Goal: Task Accomplishment & Management: Complete application form

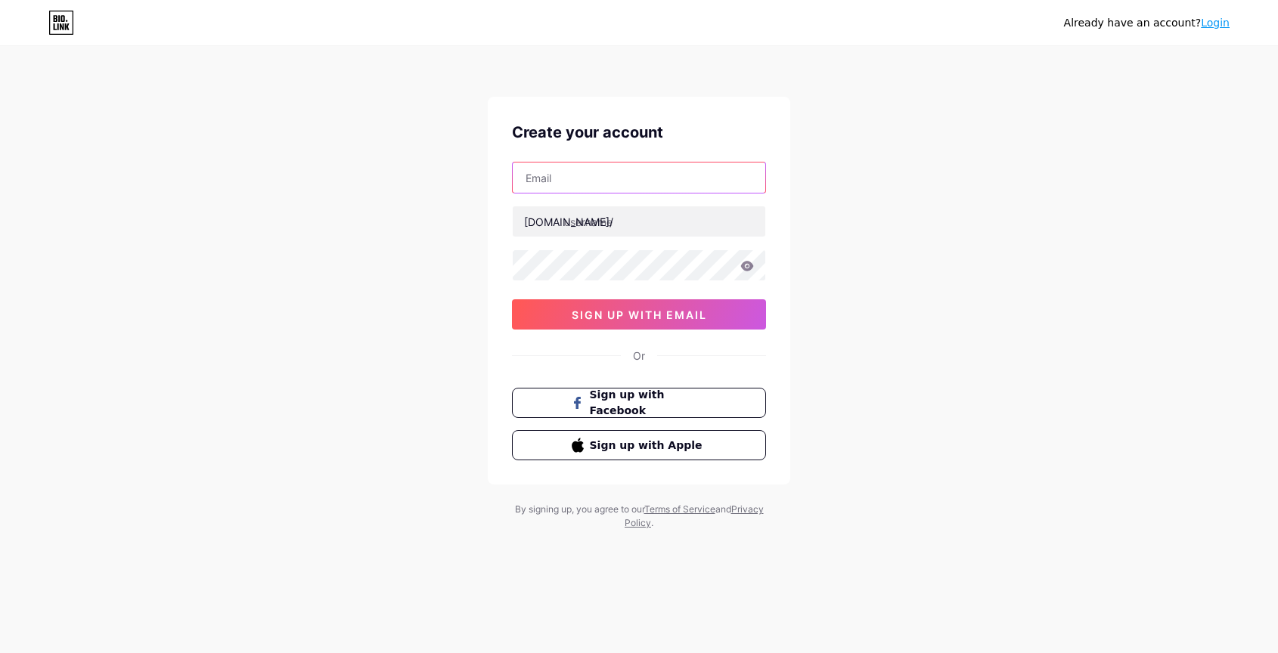
click at [698, 185] on input "text" at bounding box center [639, 178] width 253 height 30
type input "n"
type input "[EMAIL_ADDRESS][DOMAIN_NAME]"
click at [642, 231] on input "text" at bounding box center [639, 221] width 253 height 30
type input "n"
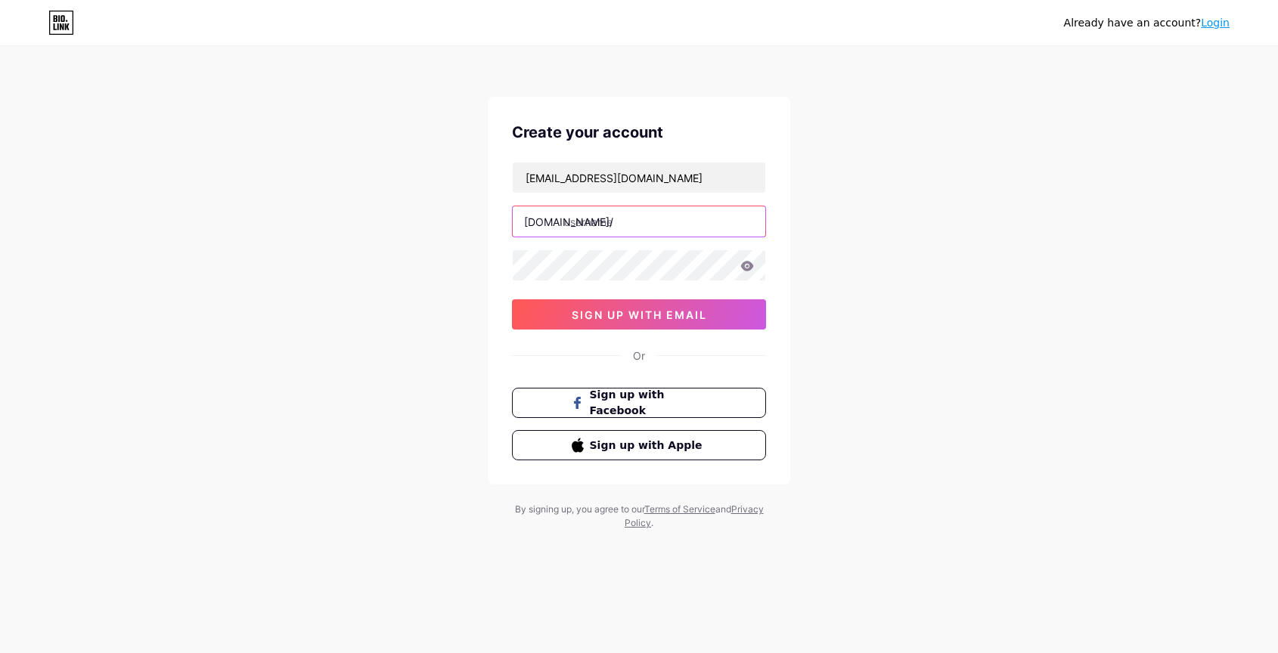
type input "n"
type input "nafosfragrances"
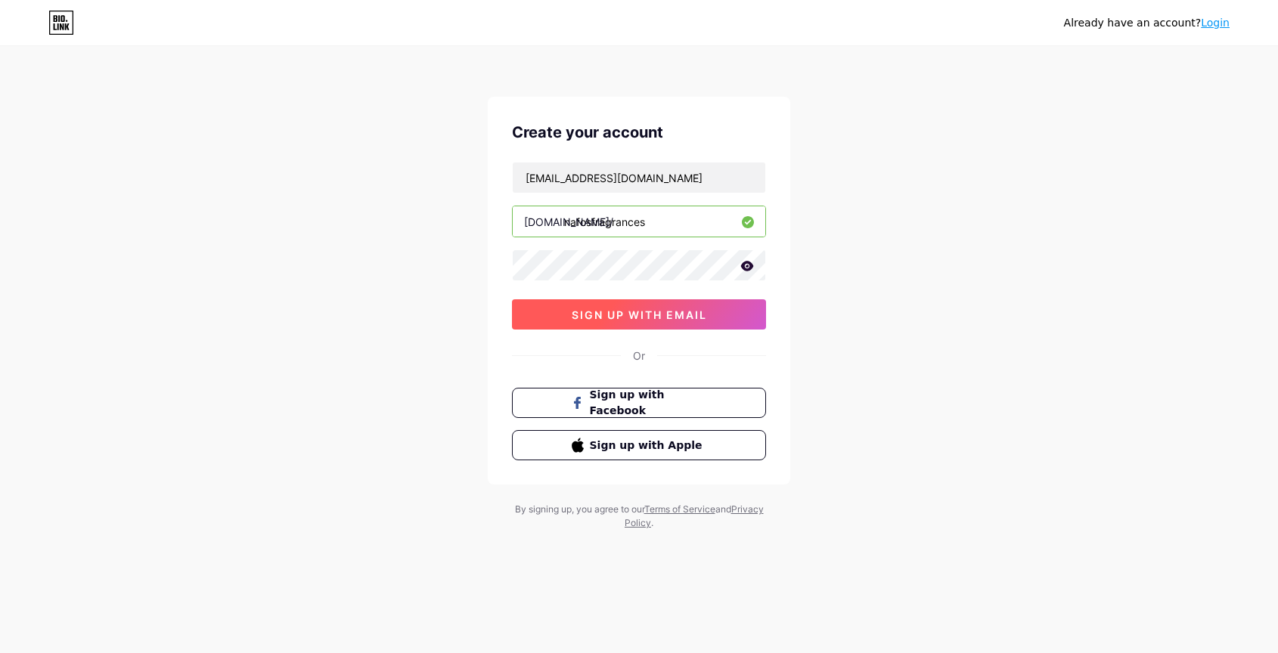
click at [643, 312] on span "sign up with email" at bounding box center [639, 315] width 135 height 13
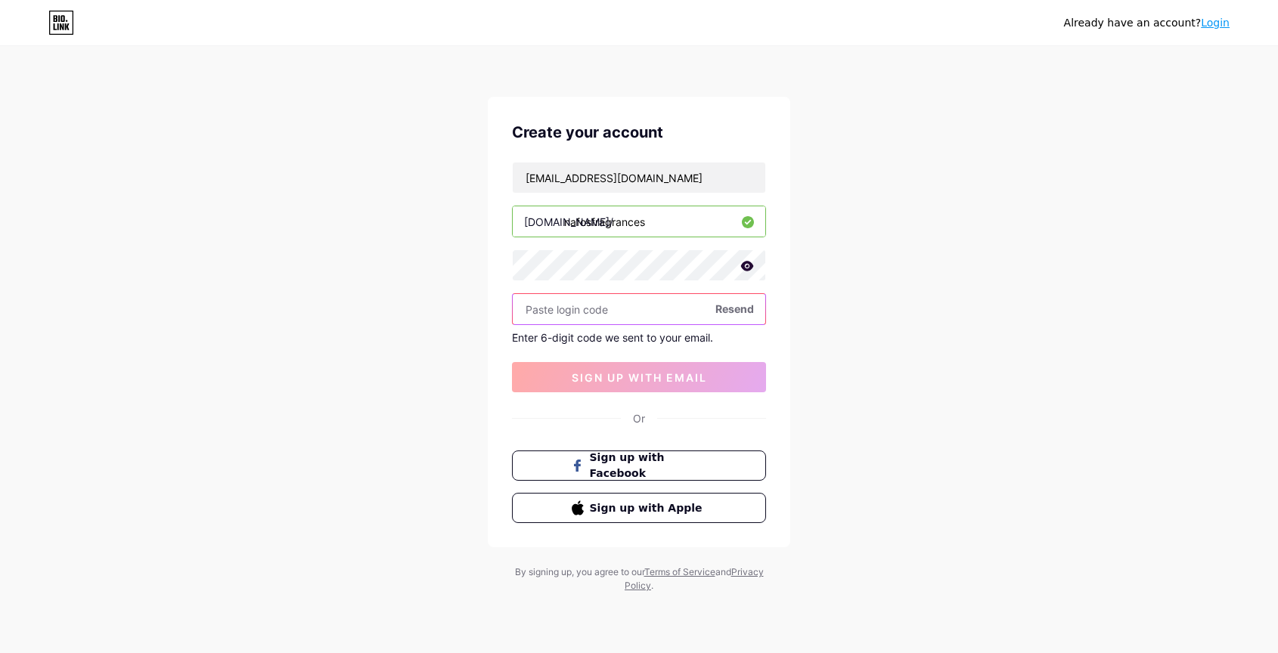
paste input "654378"
type input "654378"
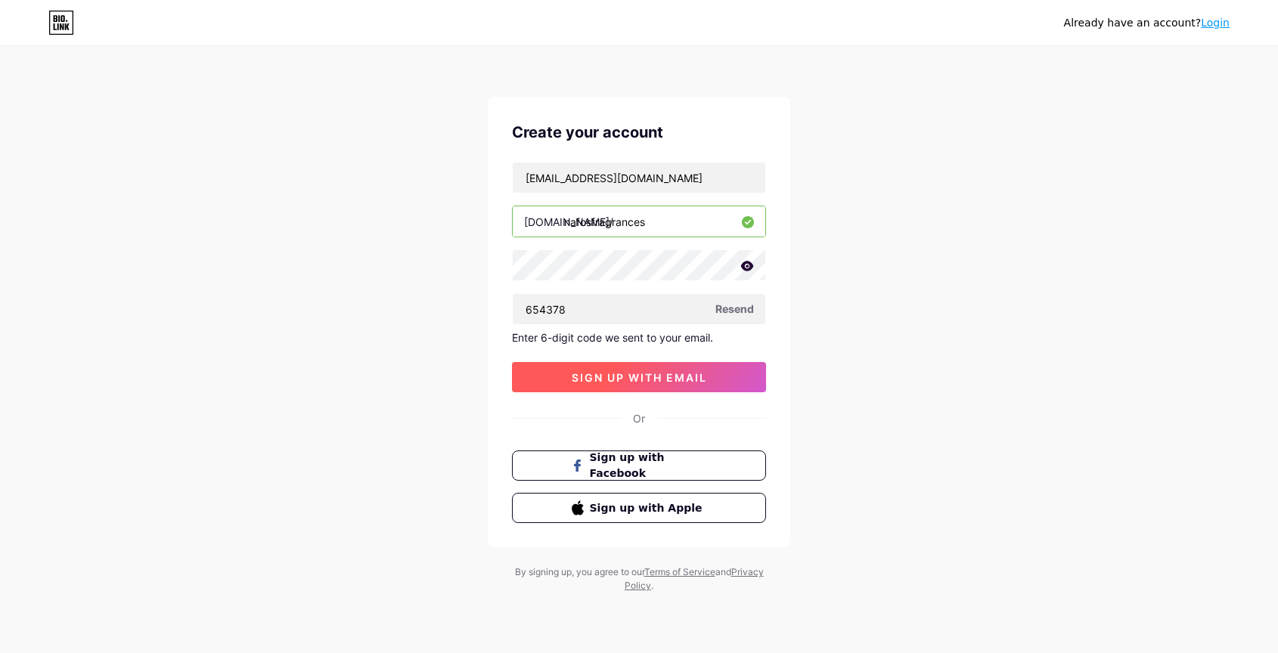
click at [619, 372] on span "sign up with email" at bounding box center [639, 377] width 135 height 13
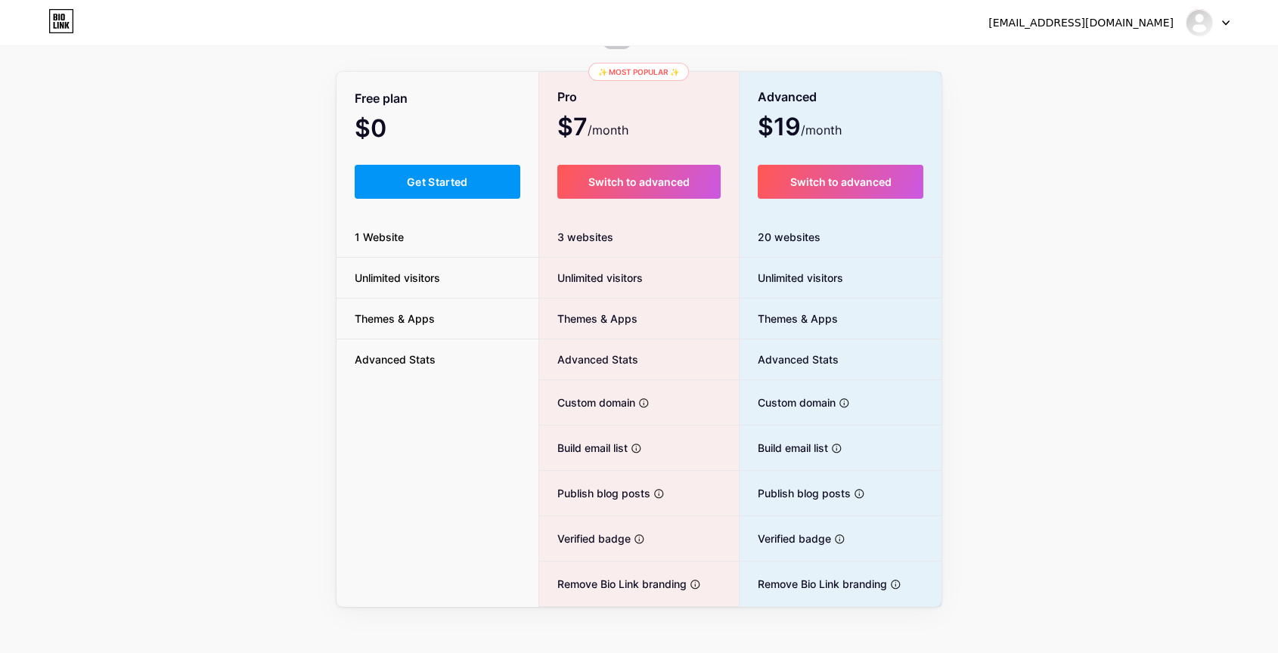
scroll to position [89, 0]
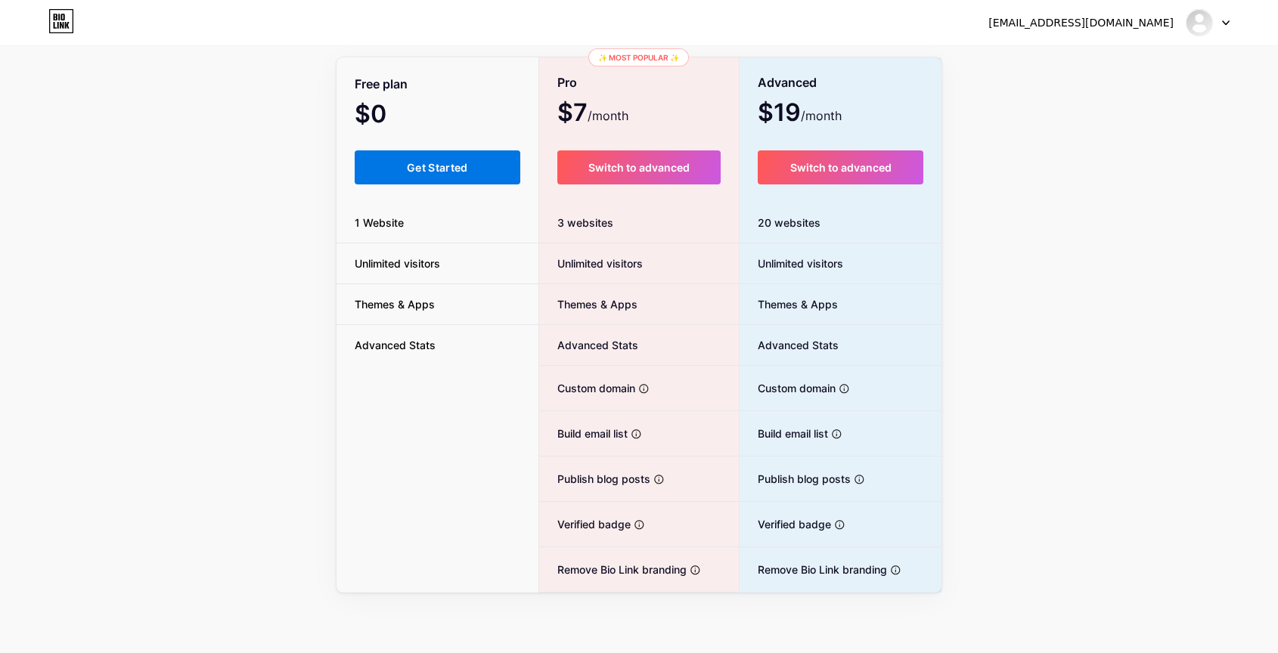
click at [431, 175] on button "Get Started" at bounding box center [438, 167] width 166 height 34
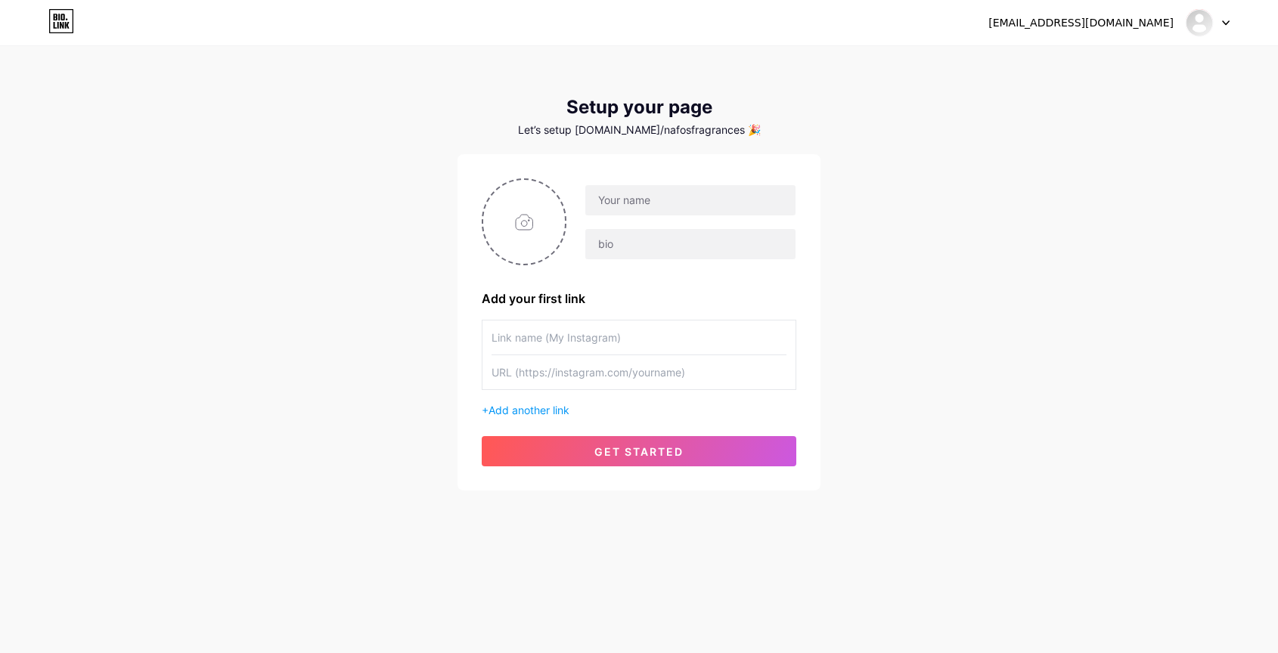
click at [672, 340] on input "text" at bounding box center [639, 338] width 295 height 34
type input "NAFOS"
click at [628, 368] on input "text" at bounding box center [639, 372] width 295 height 34
click at [552, 372] on input "text" at bounding box center [639, 372] width 295 height 34
paste input "[URL][DOMAIN_NAME]"
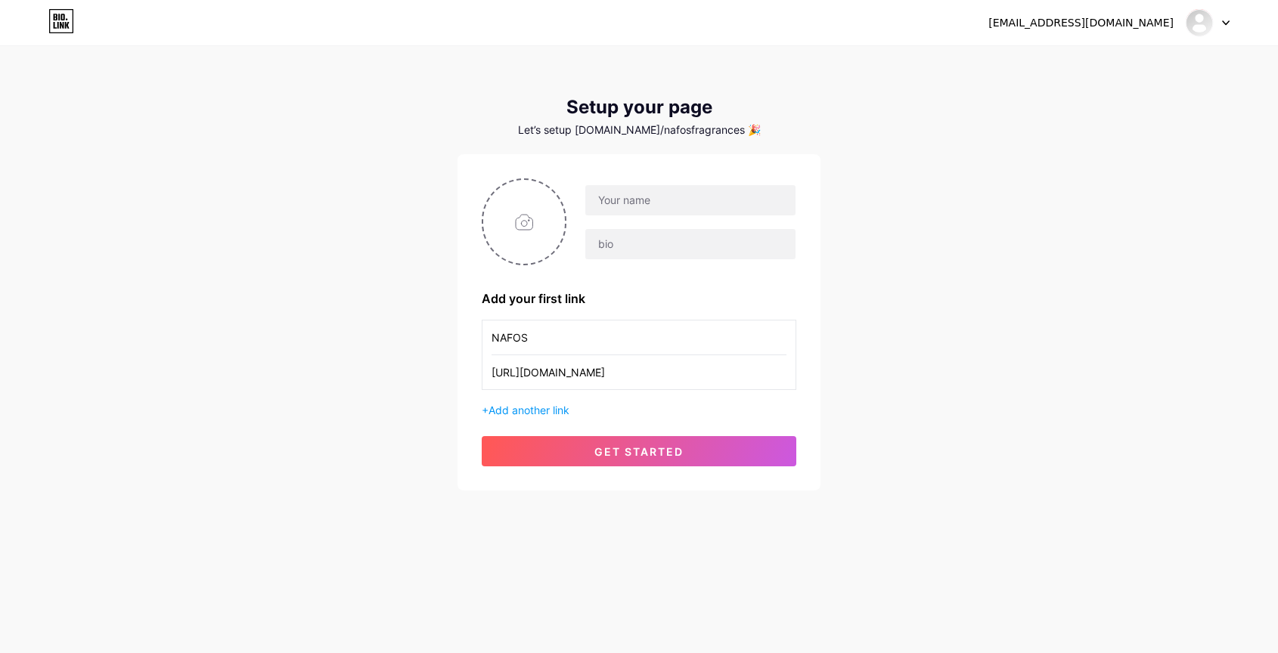
scroll to position [0, 210]
type input "[URL][DOMAIN_NAME]"
click at [687, 210] on input "text" at bounding box center [690, 200] width 210 height 30
type input "NAFOS"
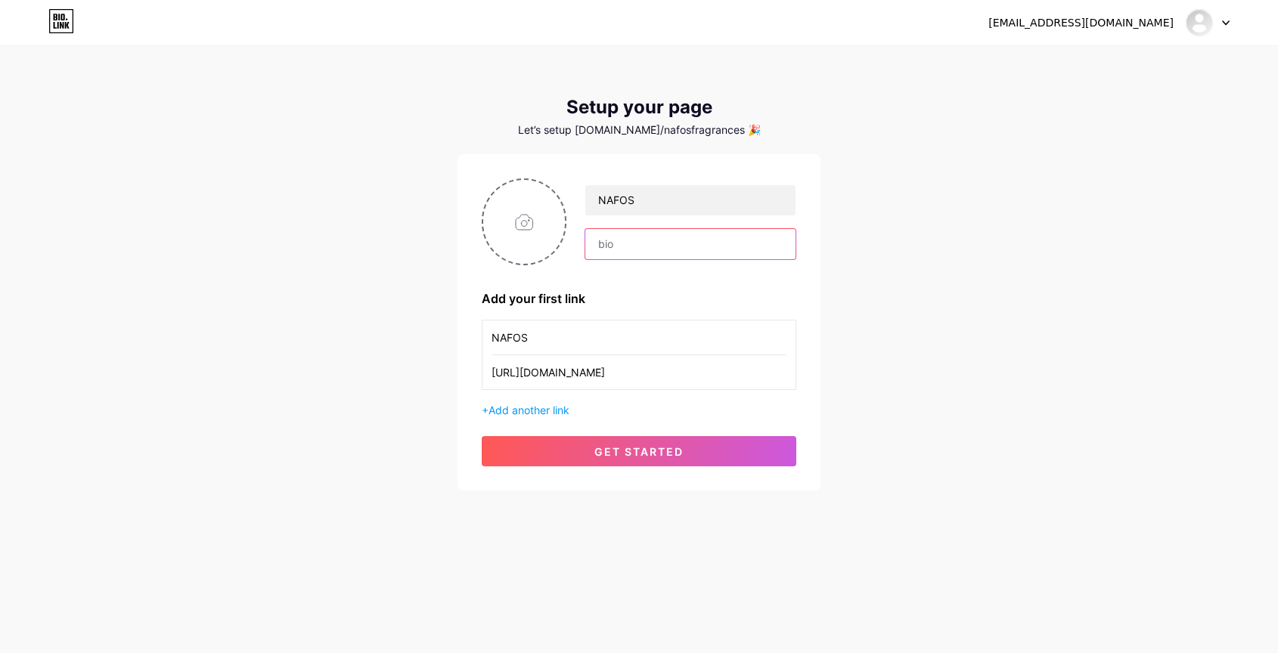
click at [639, 250] on input "text" at bounding box center [690, 244] width 210 height 30
type input "F"
type input "A Memoir of Scent"
click at [534, 216] on input "file" at bounding box center [524, 222] width 82 height 84
type input "C:\fakepath\NAFOS-3.jpg"
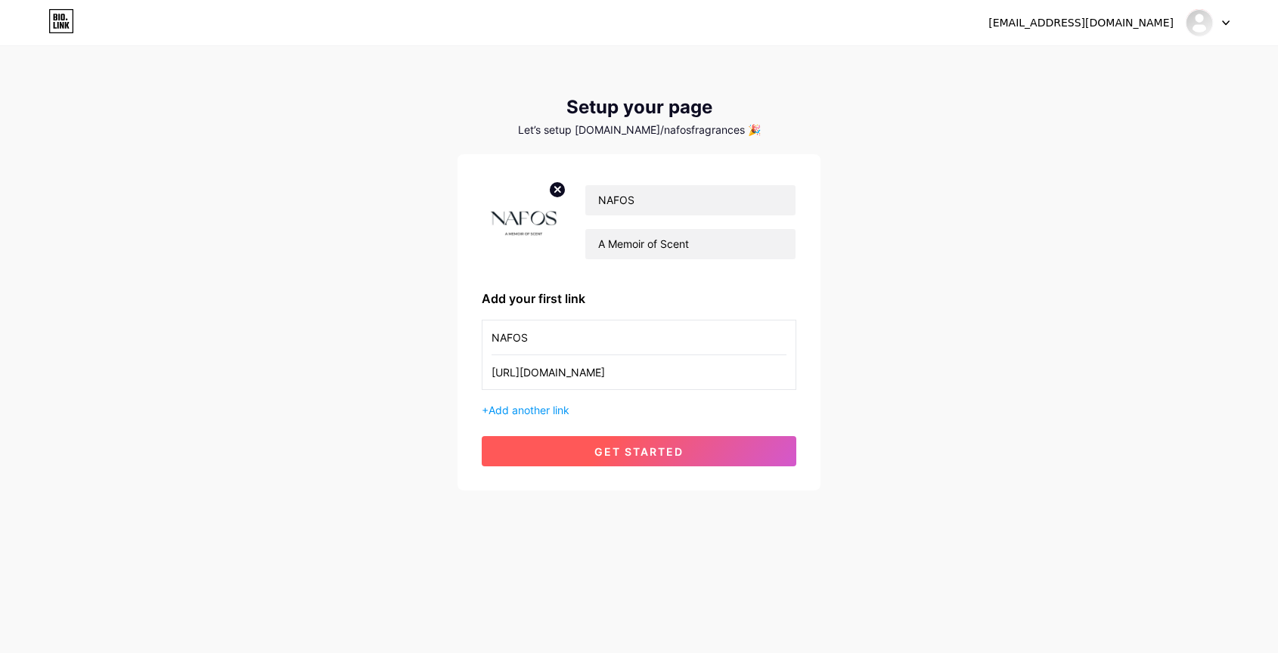
click at [752, 455] on button "get started" at bounding box center [639, 451] width 315 height 30
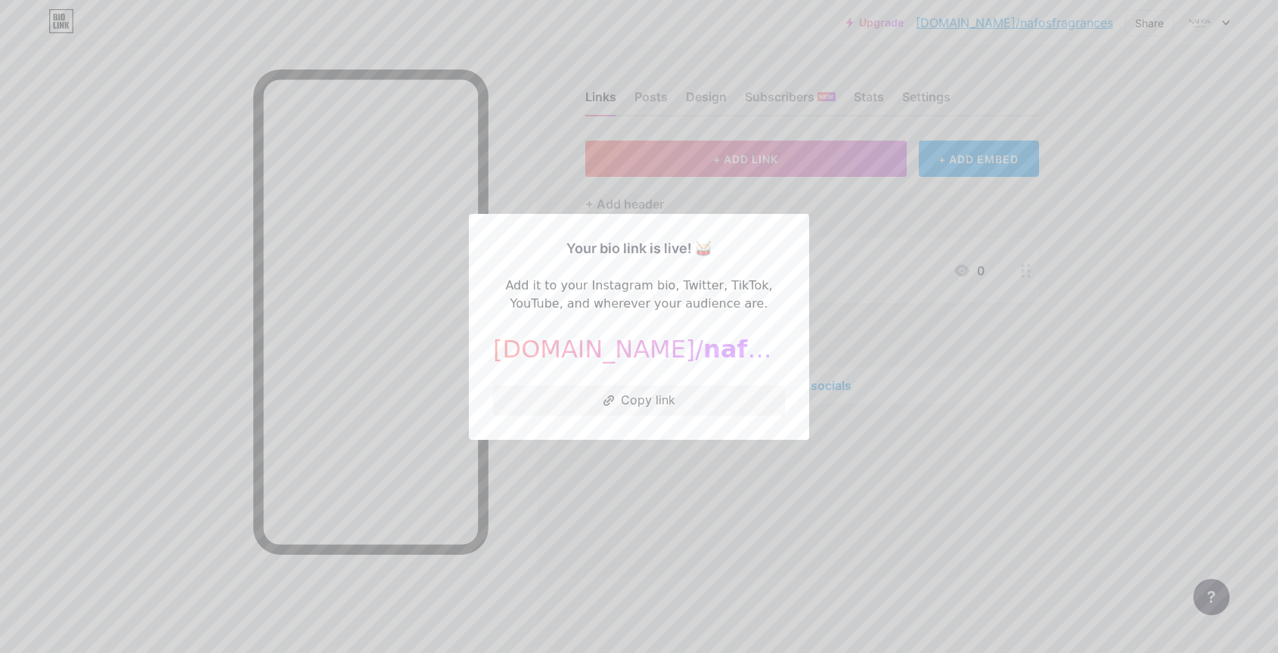
click at [730, 510] on div at bounding box center [639, 326] width 1278 height 653
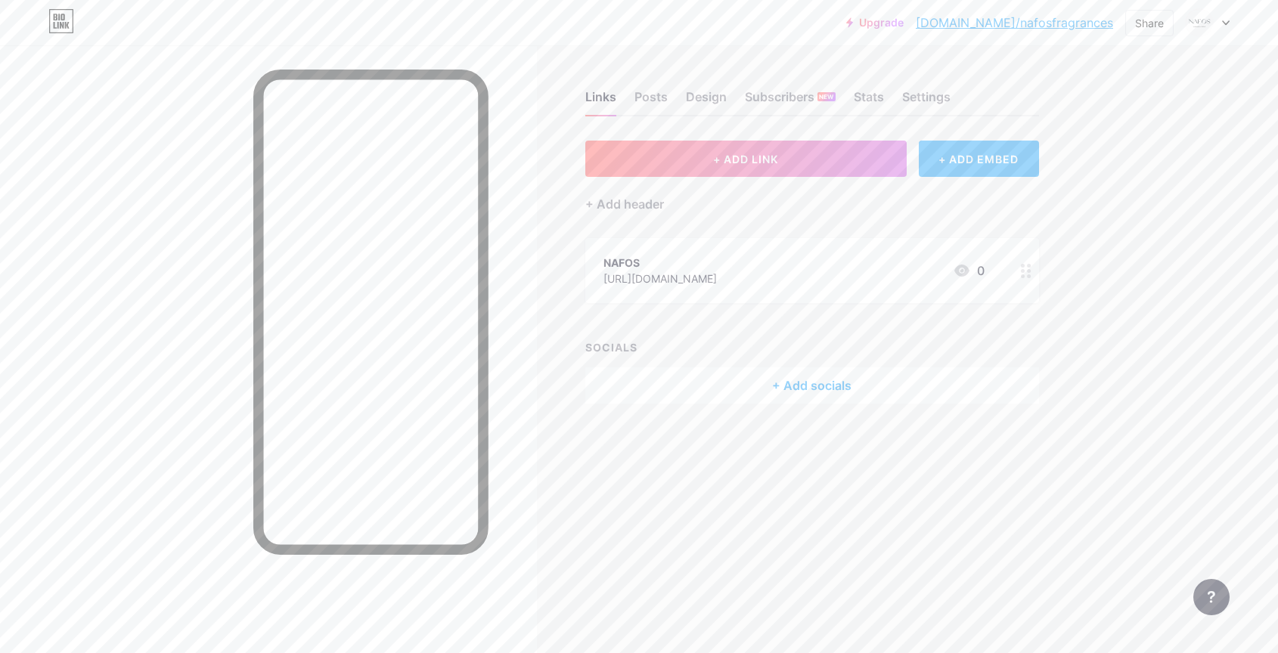
click at [962, 150] on div "+ ADD EMBED" at bounding box center [979, 159] width 120 height 36
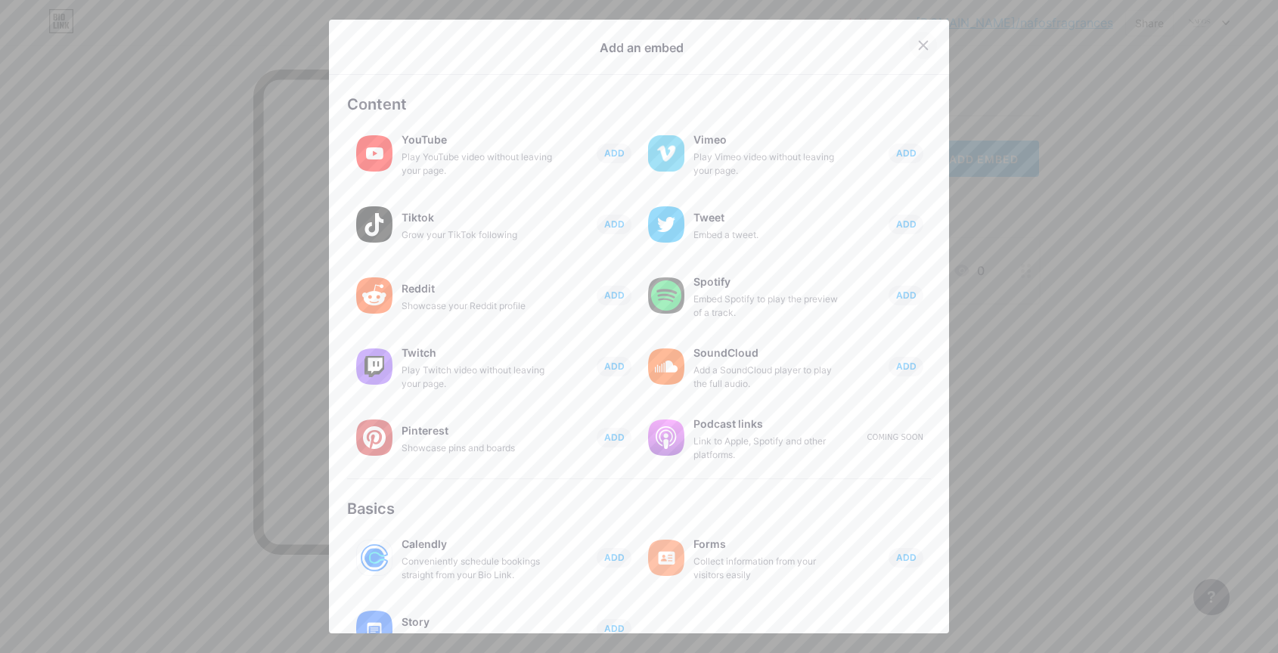
click at [924, 45] on icon at bounding box center [923, 45] width 12 height 12
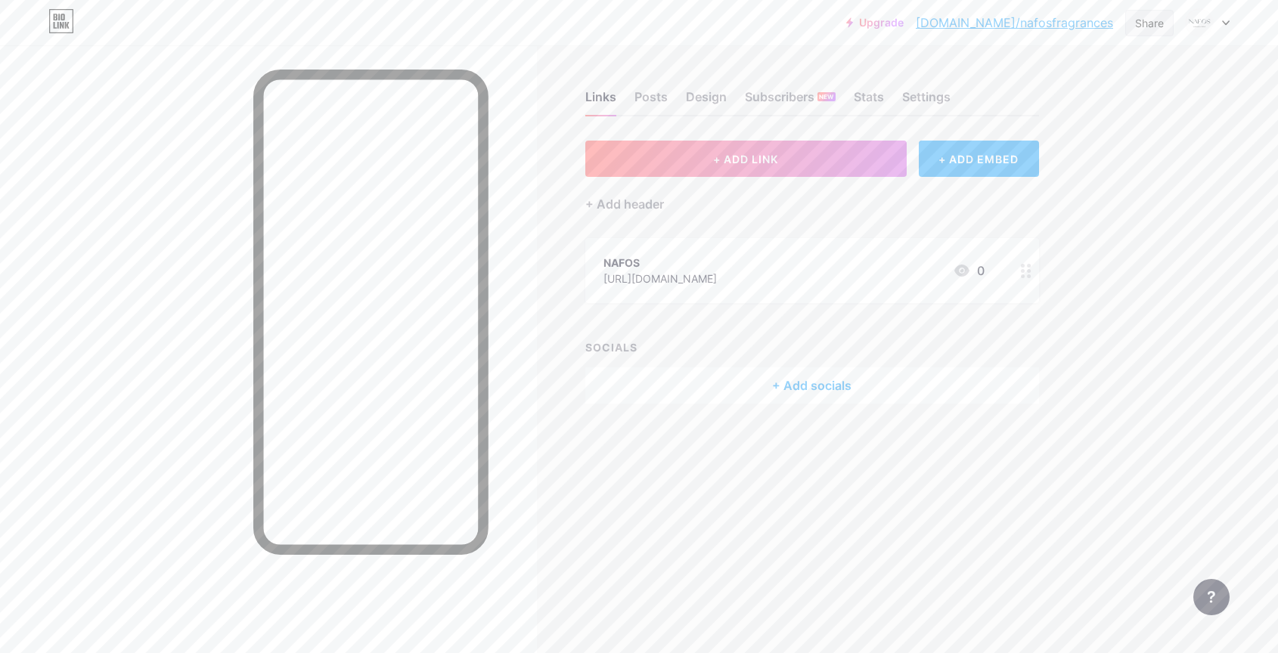
click at [1147, 23] on div "Share" at bounding box center [1149, 23] width 29 height 16
click at [1124, 113] on div "Get my QR code" at bounding box center [1060, 114] width 225 height 36
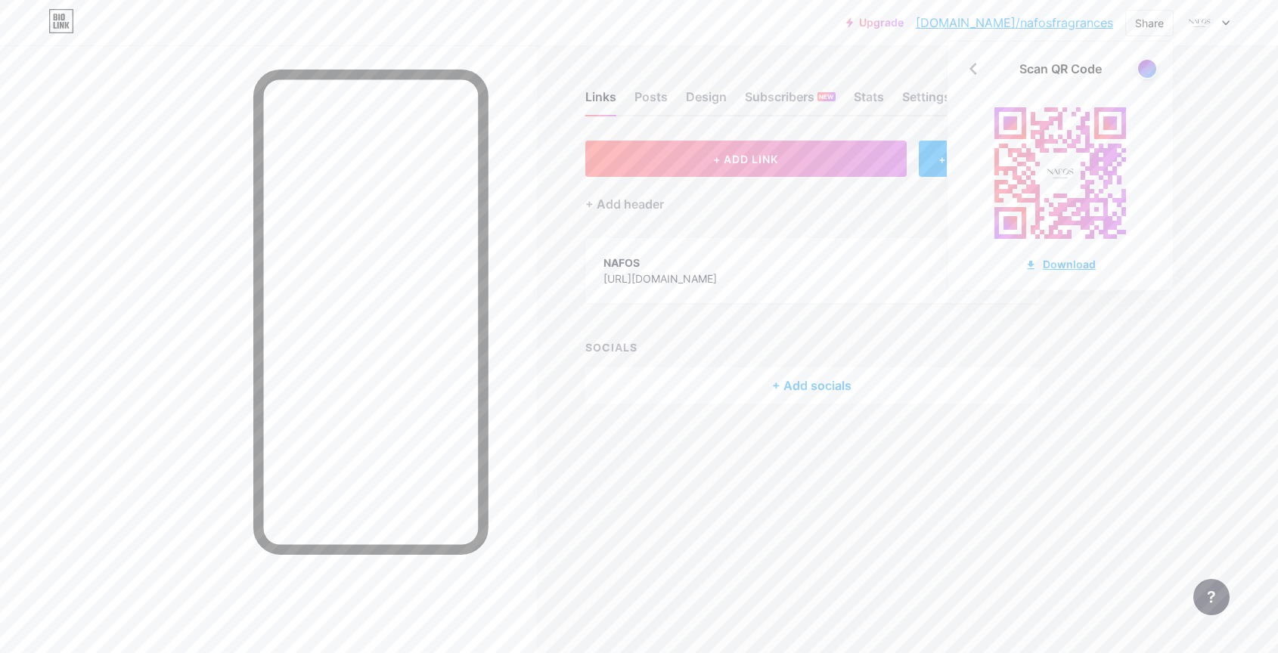
click at [1062, 266] on div "Download" at bounding box center [1060, 264] width 71 height 16
click at [1142, 64] on div at bounding box center [1146, 68] width 19 height 19
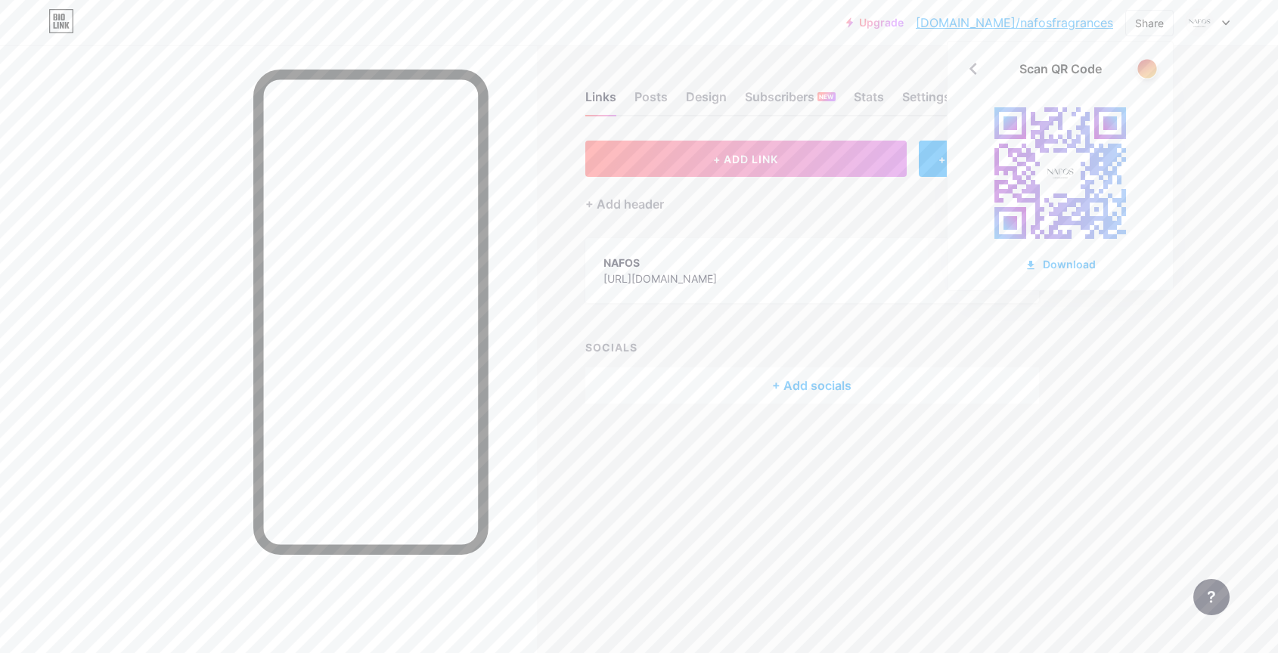
click at [1142, 64] on div at bounding box center [1146, 68] width 19 height 19
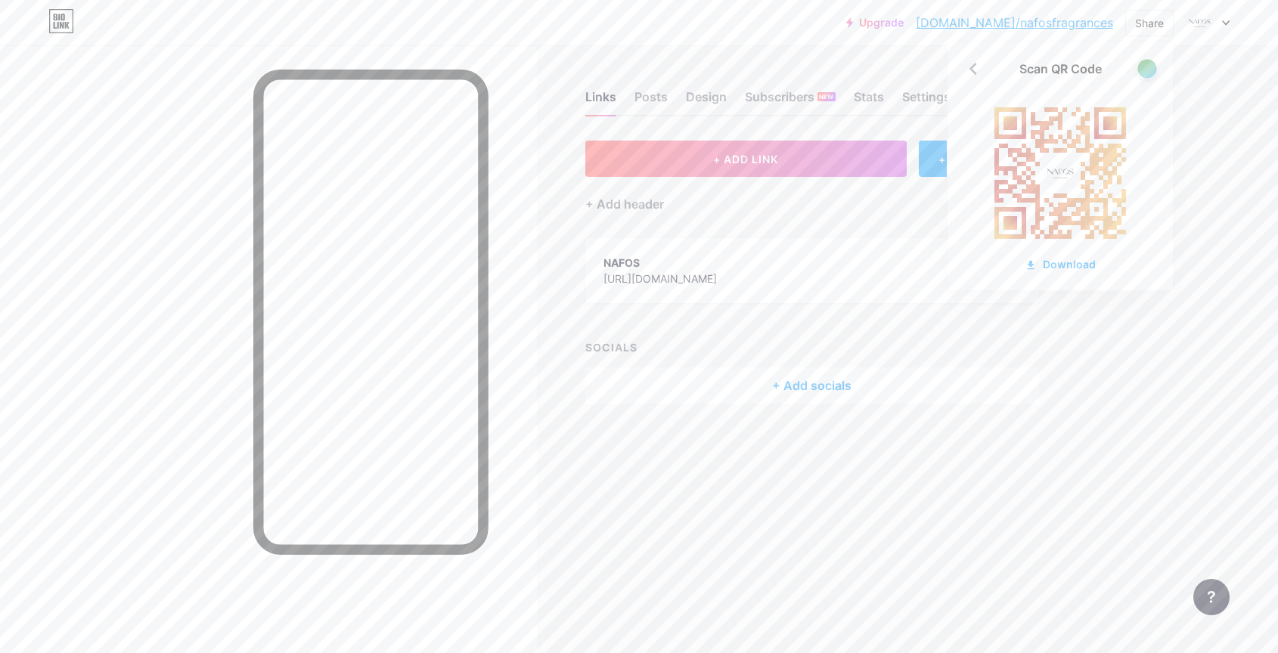
click at [1142, 64] on div at bounding box center [1146, 68] width 19 height 19
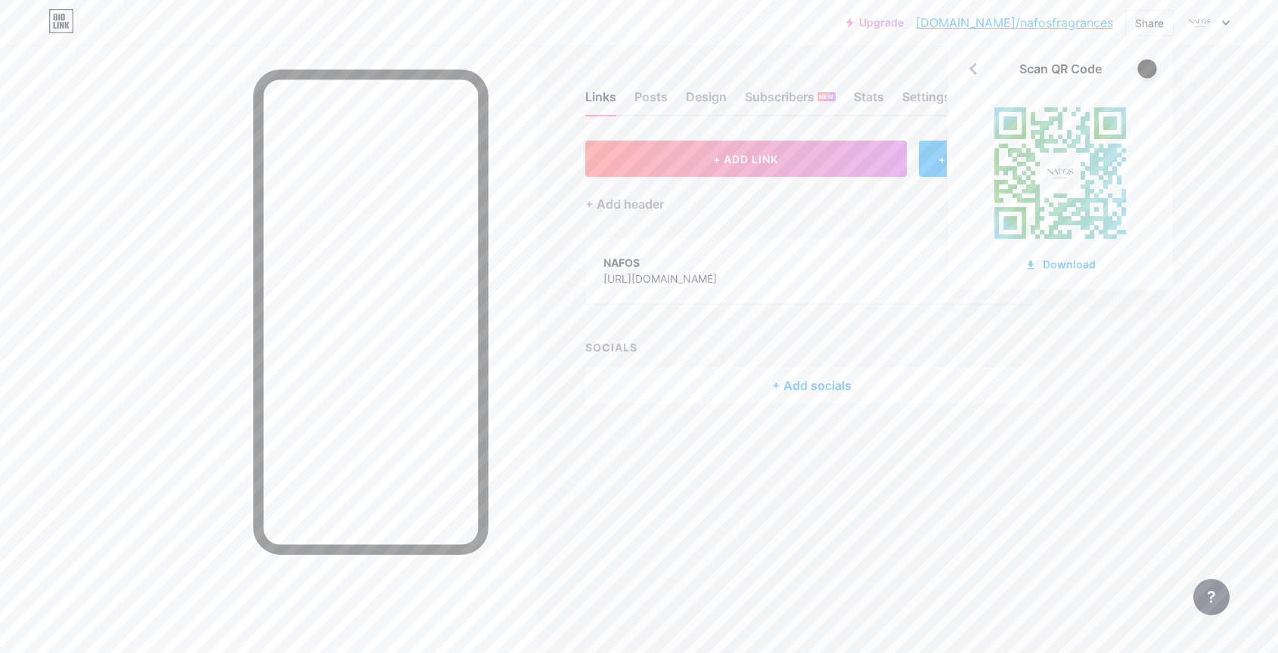
click at [1142, 64] on div at bounding box center [1146, 68] width 19 height 19
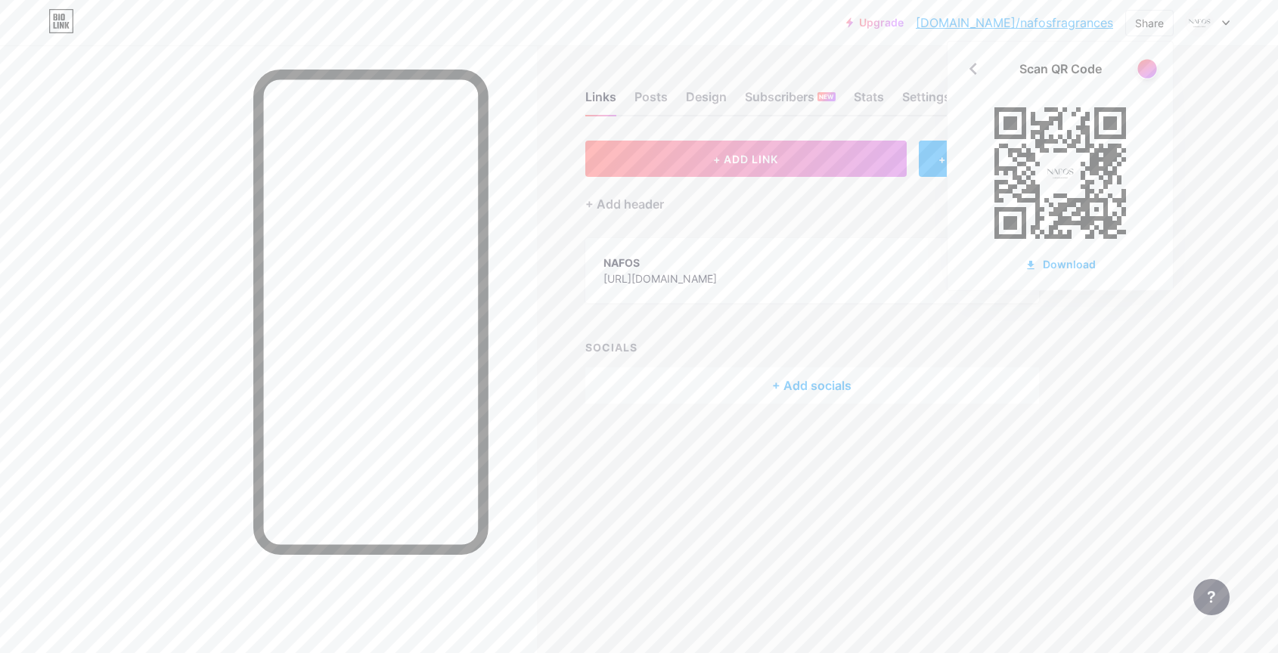
click at [1142, 64] on div at bounding box center [1146, 68] width 19 height 19
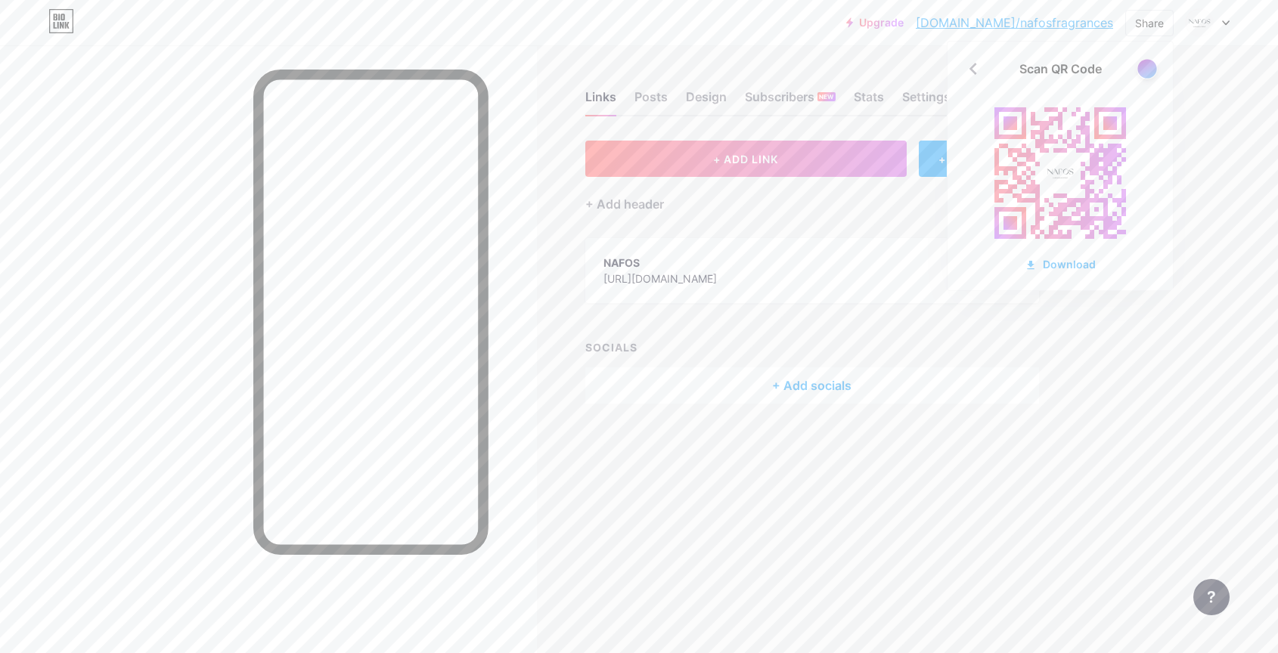
click at [1142, 64] on div at bounding box center [1146, 68] width 19 height 19
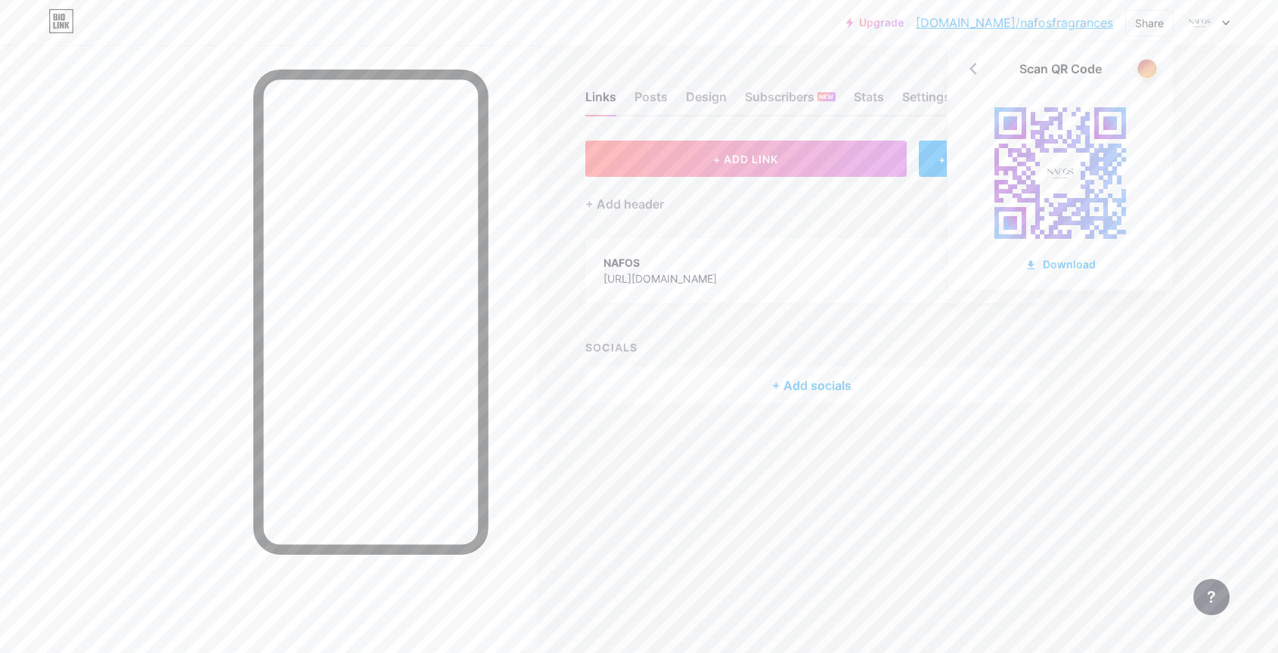
click at [1142, 64] on div at bounding box center [1146, 68] width 19 height 19
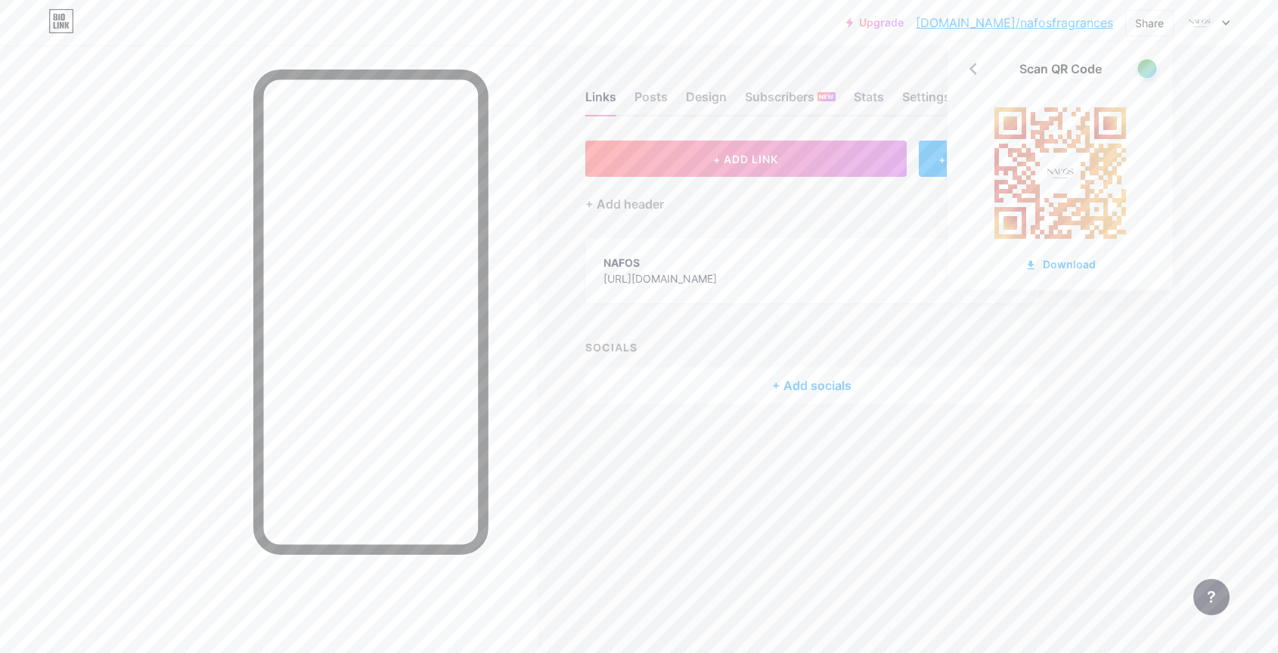
click at [1142, 64] on div at bounding box center [1146, 68] width 19 height 19
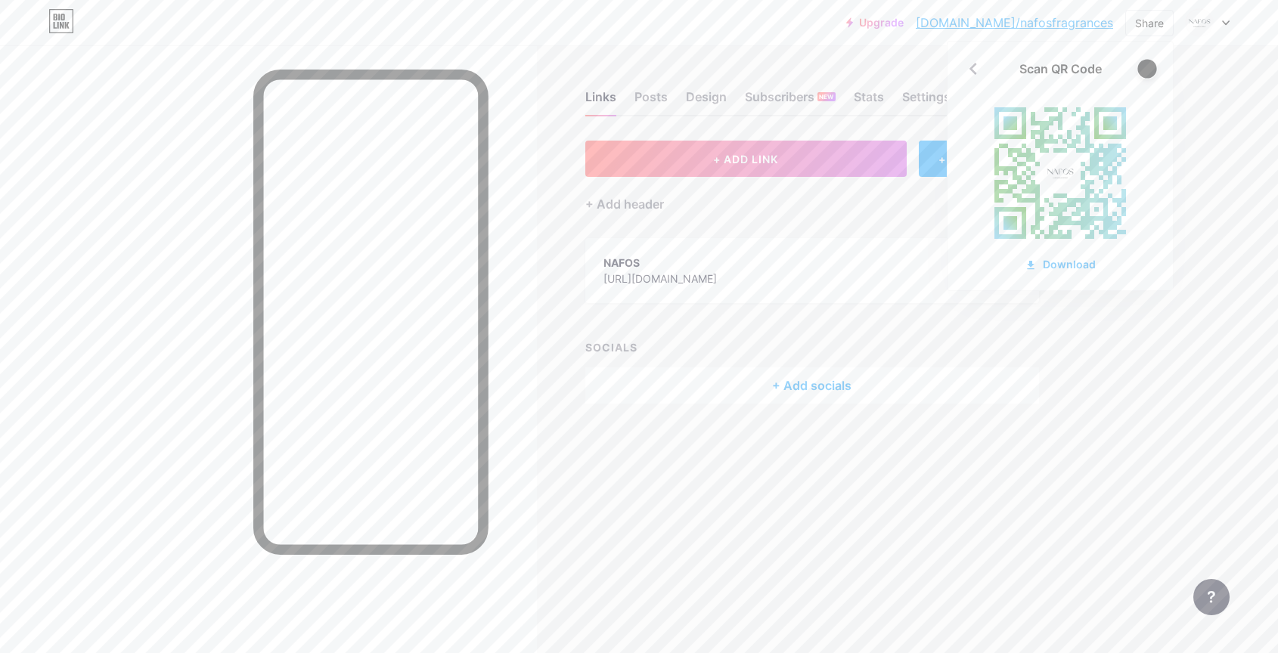
click at [1143, 64] on div at bounding box center [1146, 68] width 19 height 19
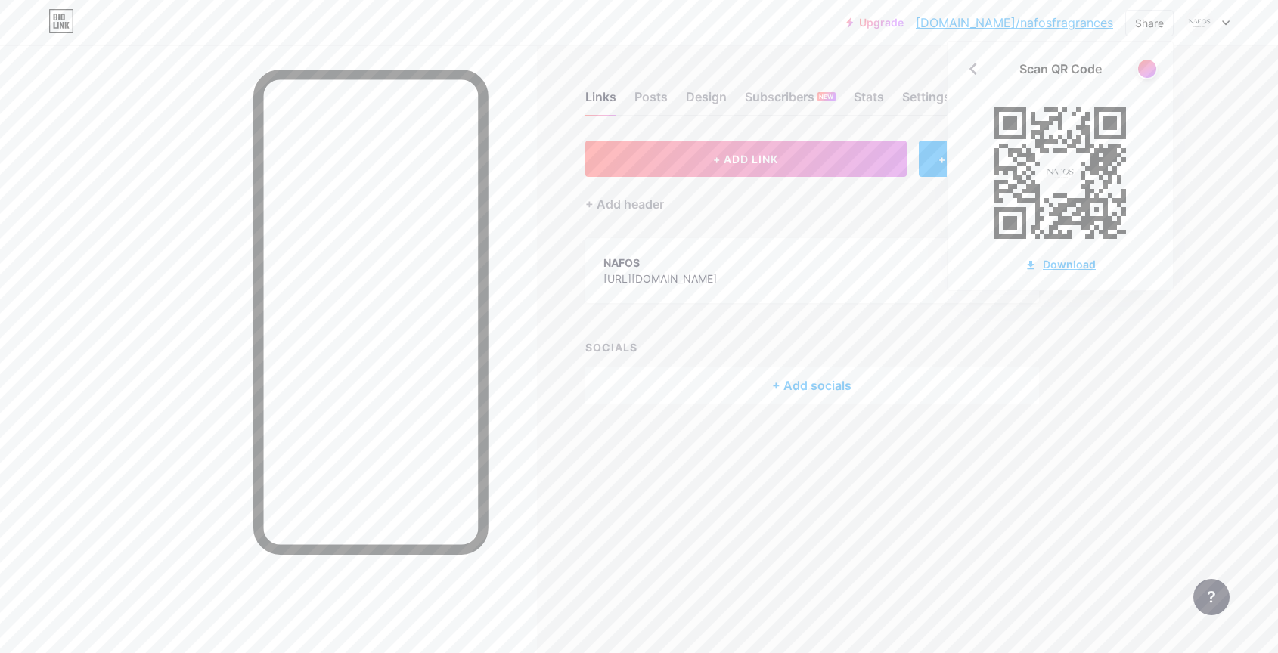
click at [1066, 265] on div "Download" at bounding box center [1060, 264] width 71 height 16
click at [1156, 65] on div at bounding box center [1146, 68] width 19 height 19
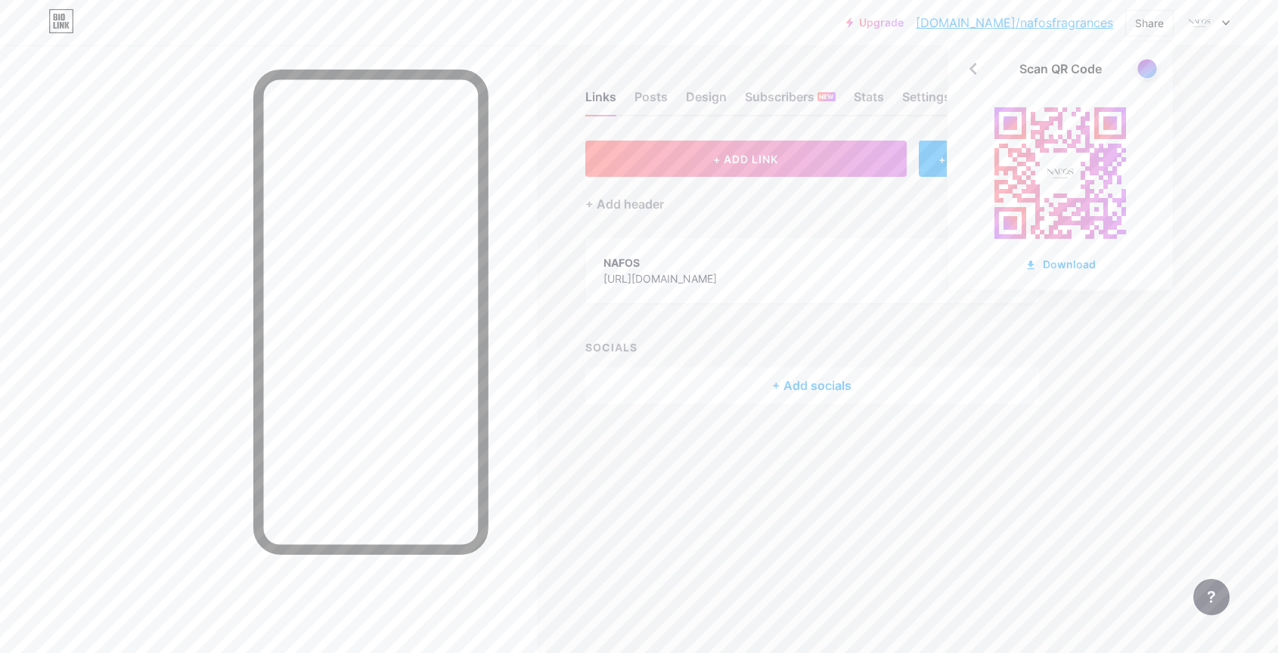
click at [1156, 65] on div at bounding box center [1146, 68] width 19 height 19
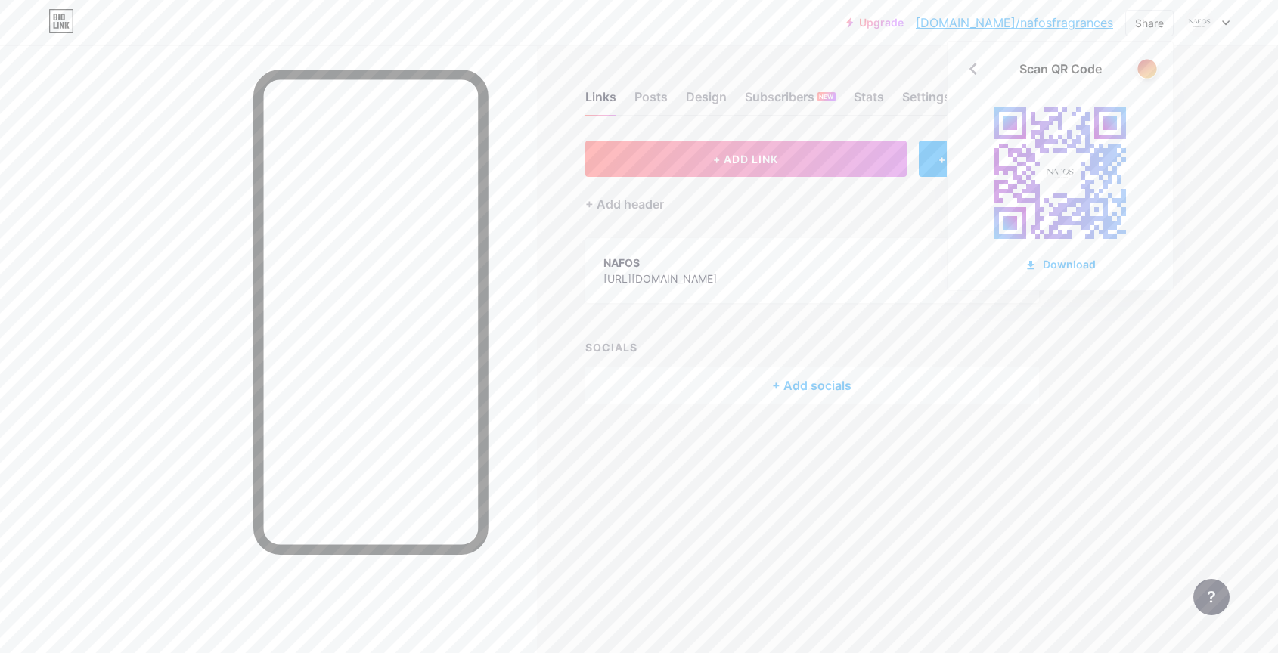
click at [1156, 65] on div at bounding box center [1146, 68] width 19 height 19
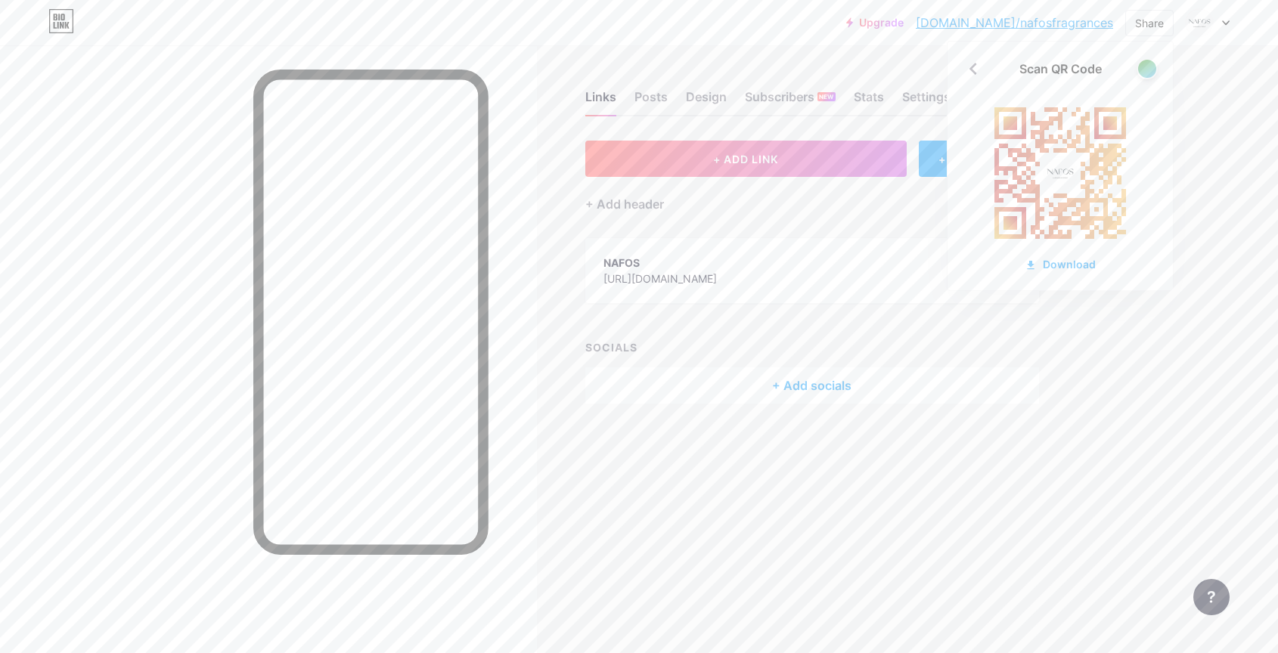
click at [1156, 66] on div at bounding box center [1147, 68] width 21 height 21
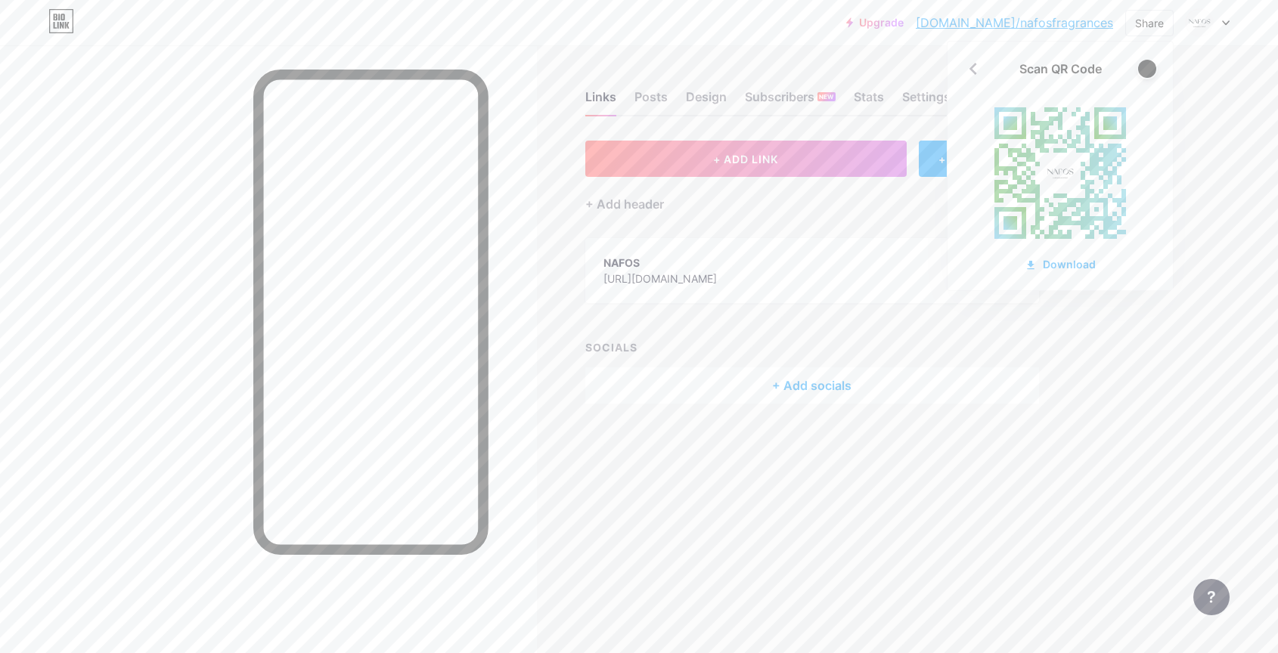
click at [1157, 67] on div at bounding box center [1147, 68] width 21 height 21
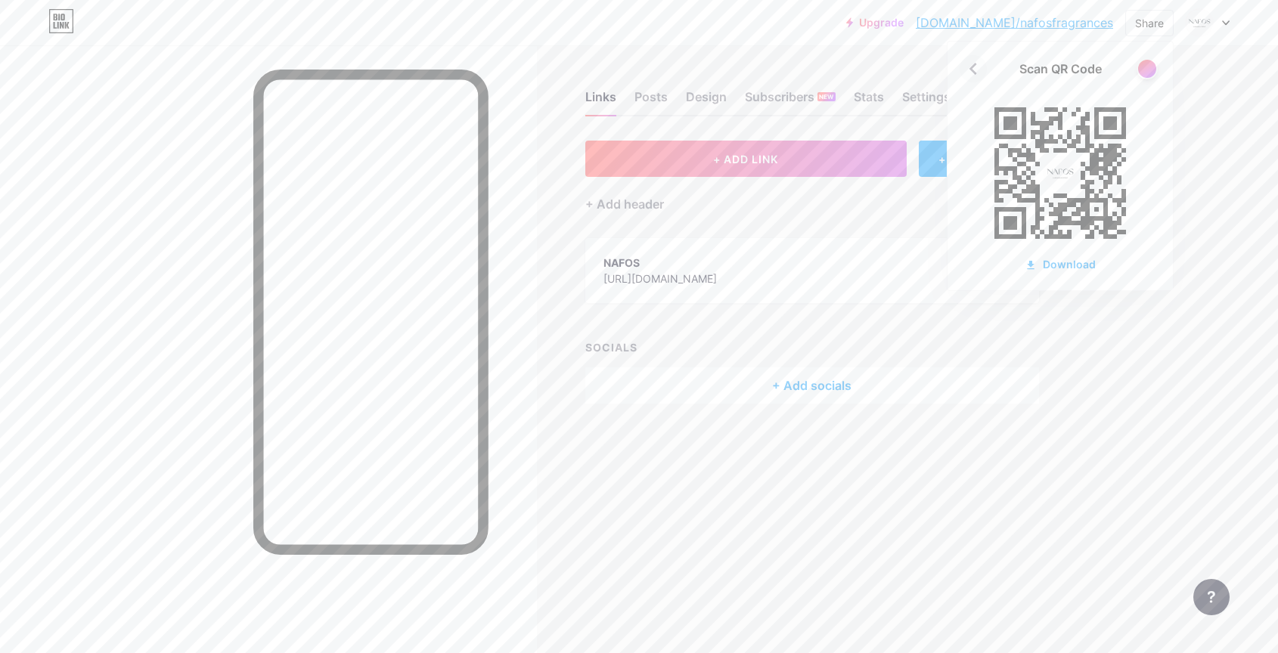
click at [967, 68] on icon at bounding box center [973, 69] width 24 height 24
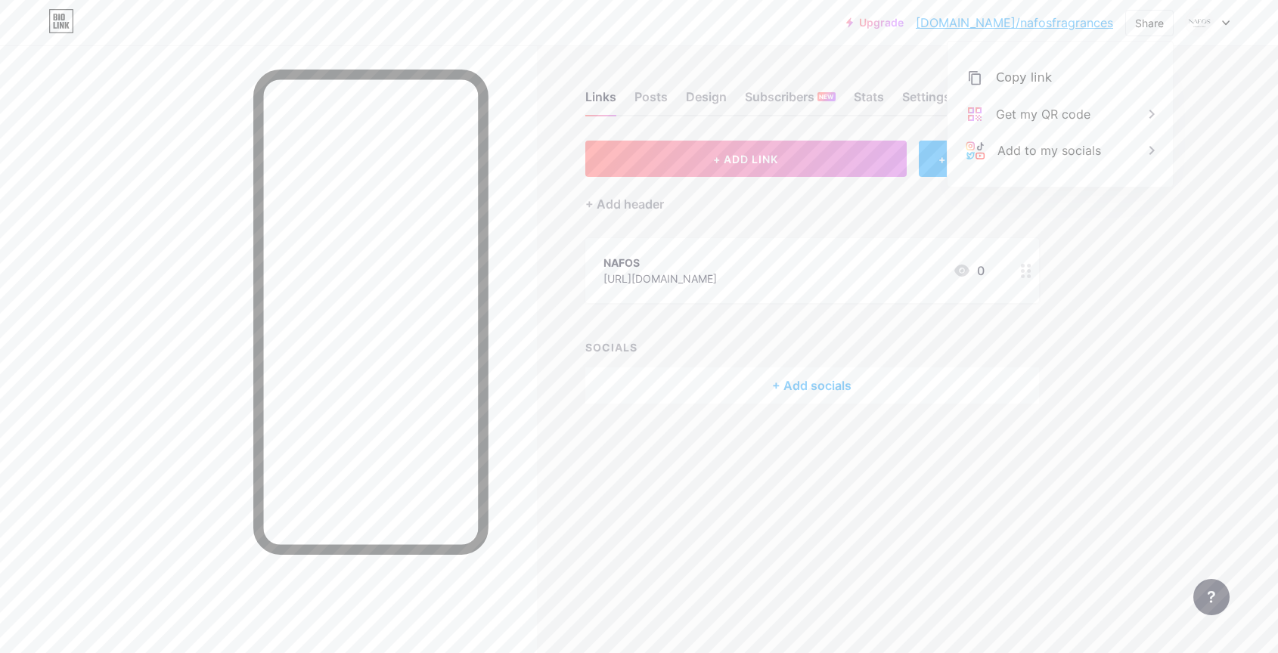
click at [1140, 220] on div "Upgrade [DOMAIN_NAME]/nafosf... [DOMAIN_NAME]/nafosfragrances Share Copy link […" at bounding box center [639, 326] width 1278 height 653
click at [873, 98] on div "Stats" at bounding box center [869, 101] width 30 height 27
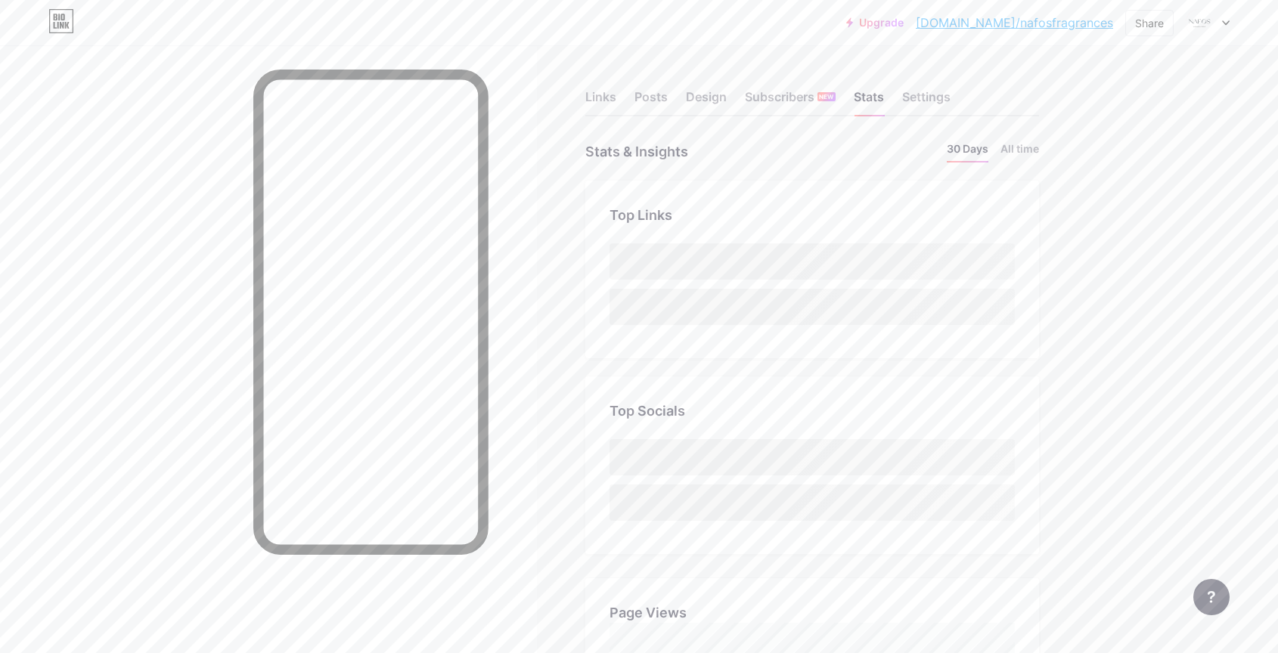
scroll to position [653, 1278]
click at [703, 96] on div "Design" at bounding box center [706, 101] width 41 height 27
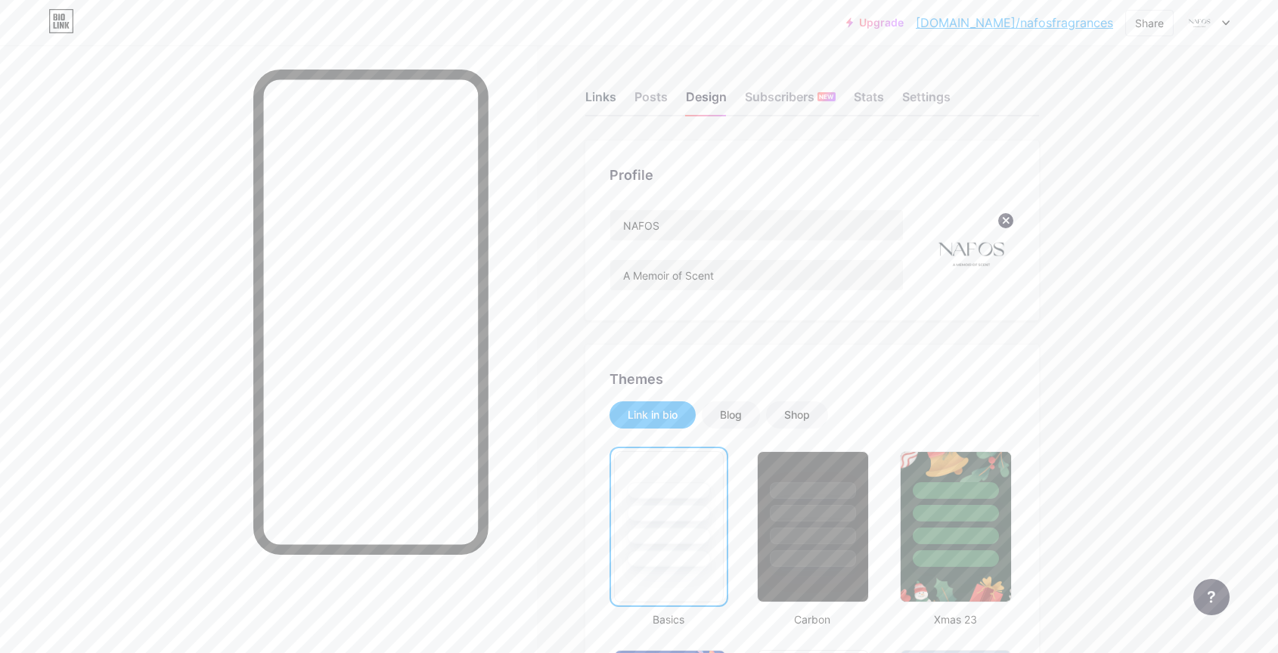
click at [600, 94] on div "Links" at bounding box center [600, 101] width 31 height 27
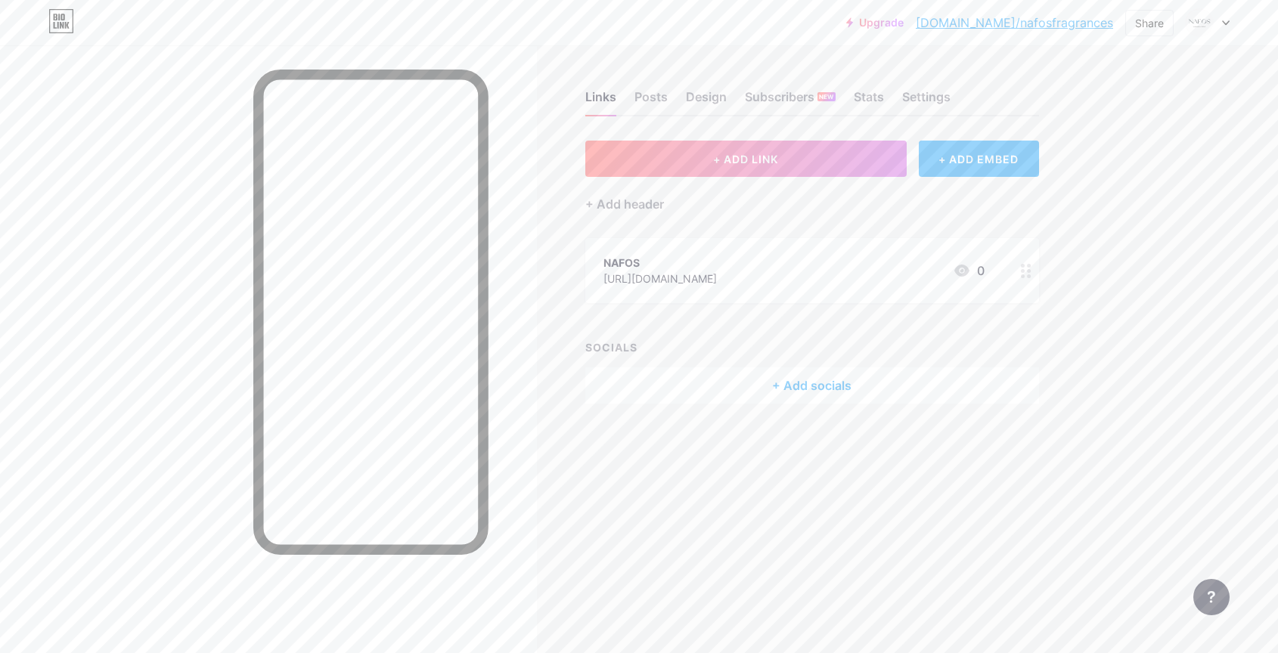
click at [1024, 275] on circle at bounding box center [1023, 277] width 4 height 4
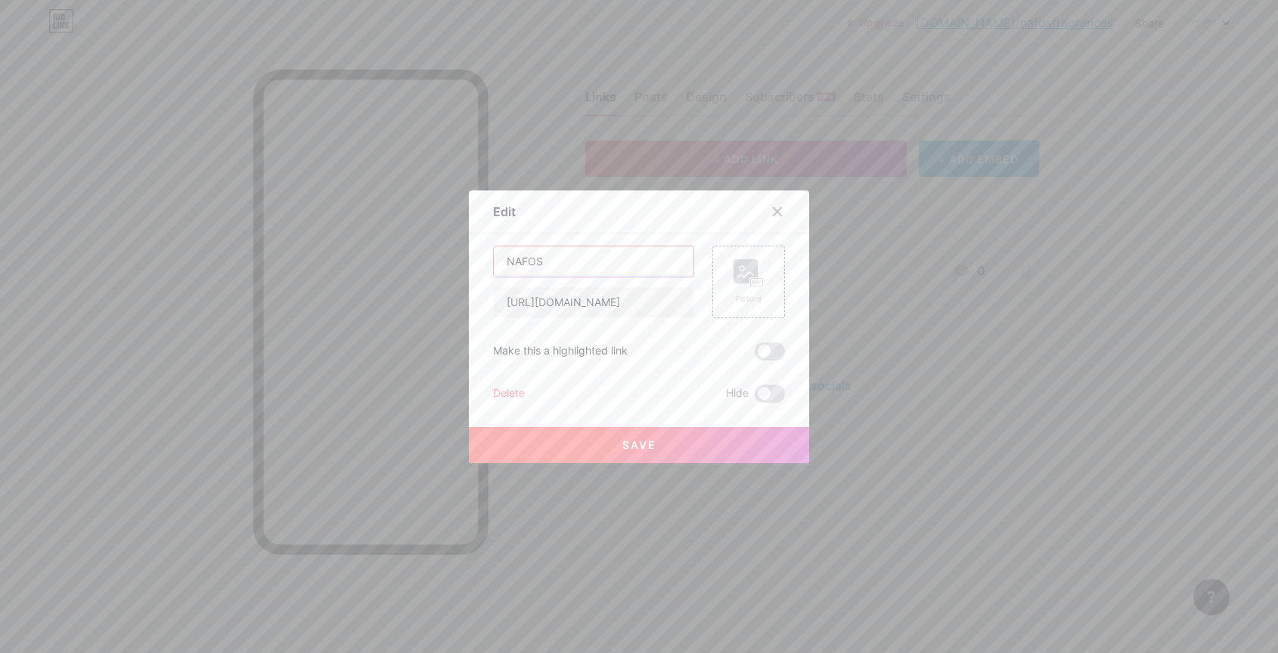
click at [560, 256] on input "NAFOS" at bounding box center [594, 262] width 200 height 30
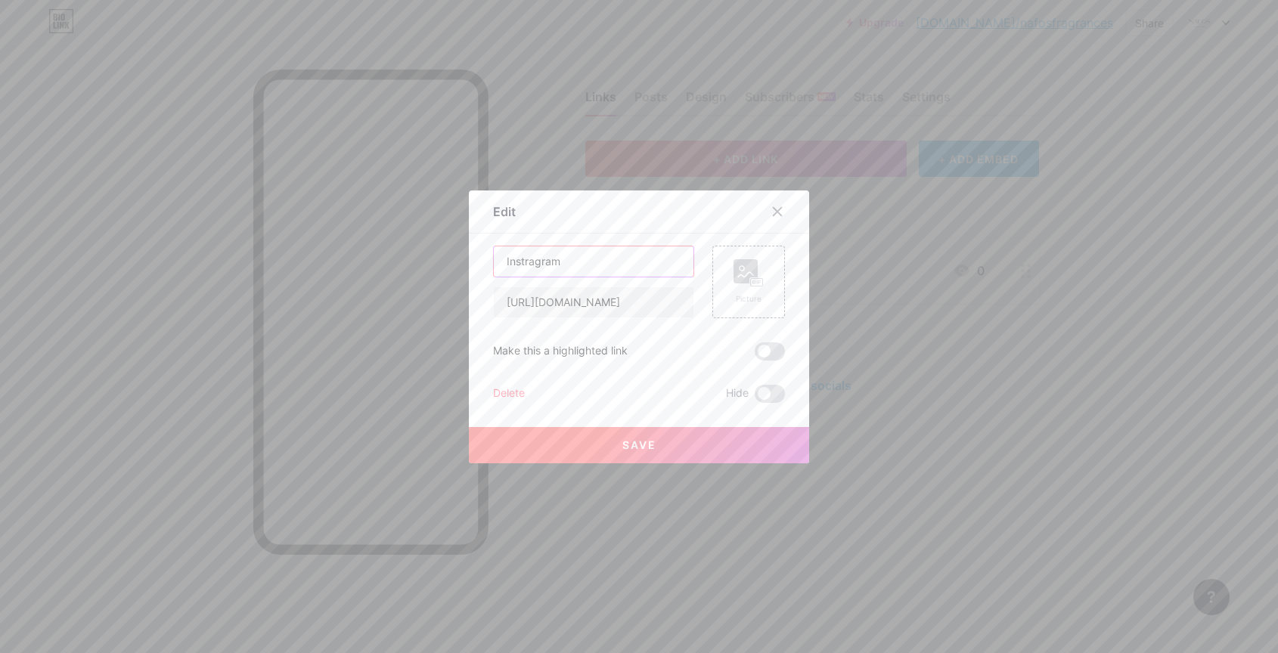
type input "Instragram"
click at [670, 445] on button "Save" at bounding box center [639, 445] width 340 height 36
